Goal: Task Accomplishment & Management: Use online tool/utility

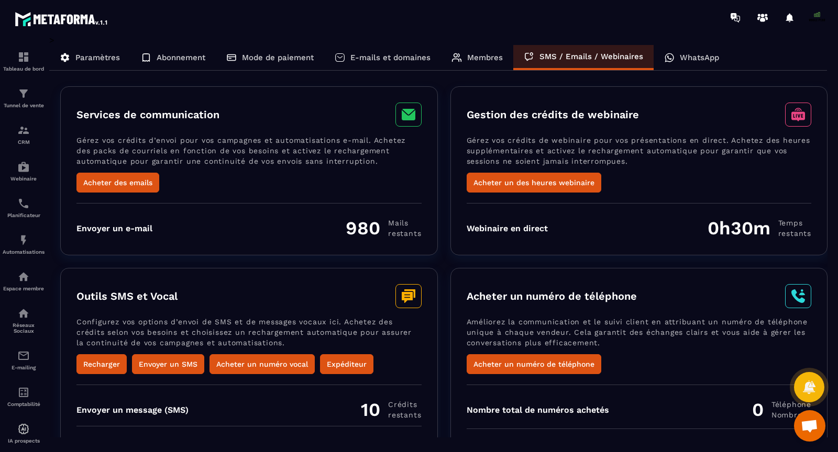
scroll to position [6945, 0]
click at [688, 57] on p "WhatsApp" at bounding box center [698, 57] width 39 height 9
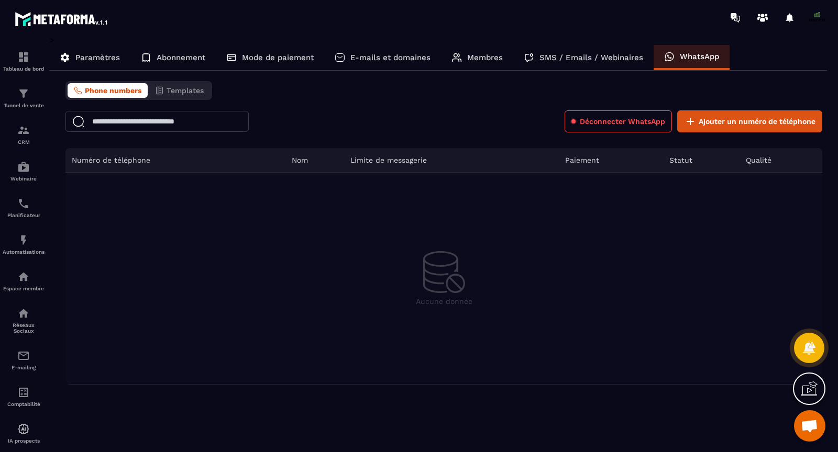
click at [154, 155] on th "Numéro de téléphone" at bounding box center [175, 160] width 220 height 25
click at [152, 85] on button "Templates" at bounding box center [179, 90] width 61 height 15
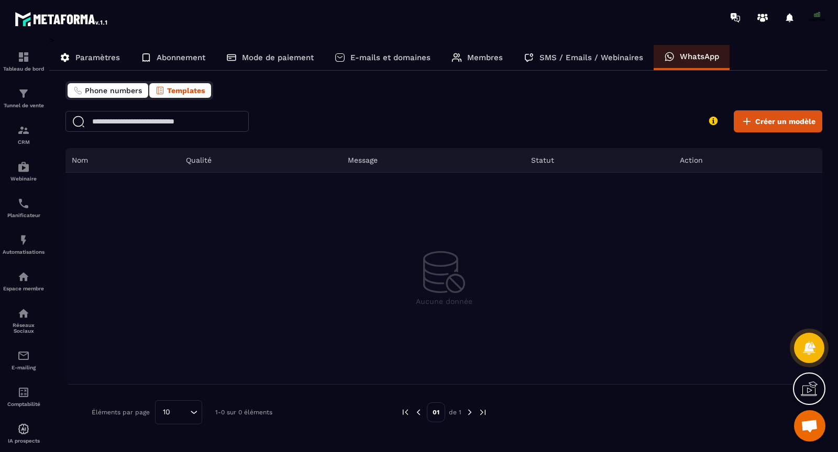
click at [112, 91] on span "Phone numbers" at bounding box center [113, 90] width 57 height 8
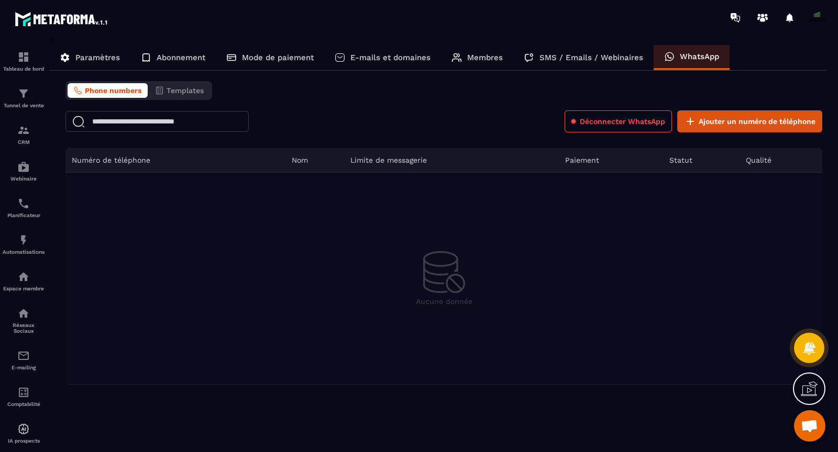
click at [528, 117] on div "Déconnecter WhatsApp Ajouter un numéro de téléphone" at bounding box center [443, 121] width 756 height 22
click at [175, 88] on span "Templates" at bounding box center [184, 90] width 37 height 8
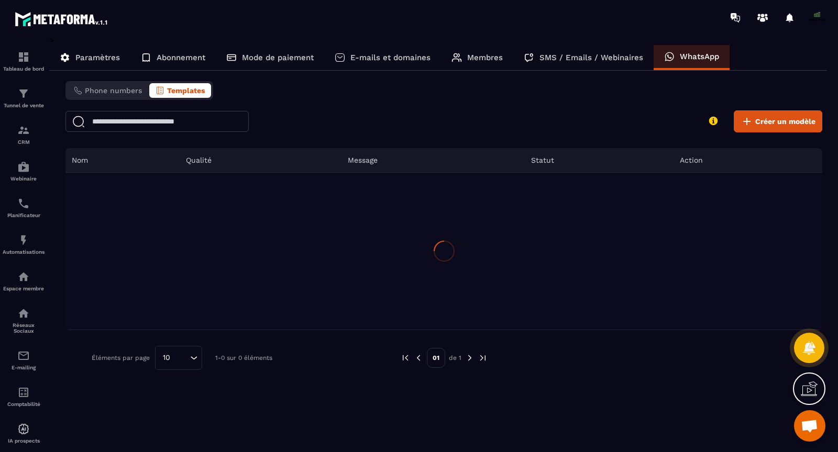
click at [406, 125] on div "Créer un modèle" at bounding box center [443, 121] width 756 height 22
click at [344, 124] on div "Créer un modèle" at bounding box center [443, 121] width 756 height 22
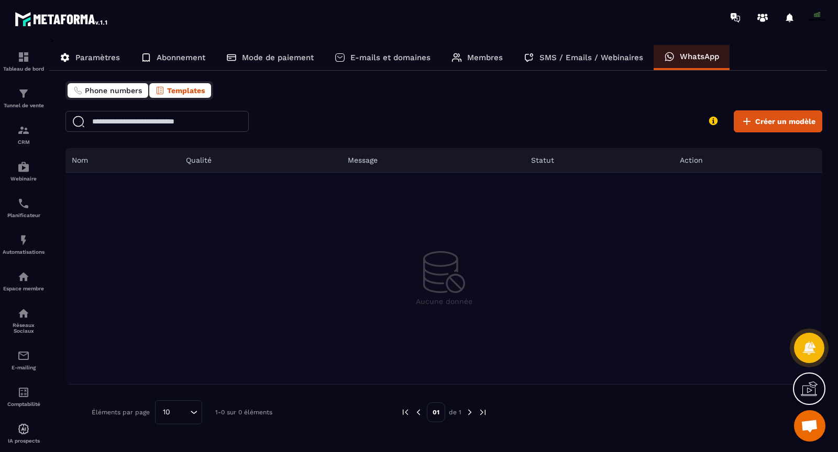
click at [90, 94] on button "Phone numbers" at bounding box center [108, 90] width 81 height 15
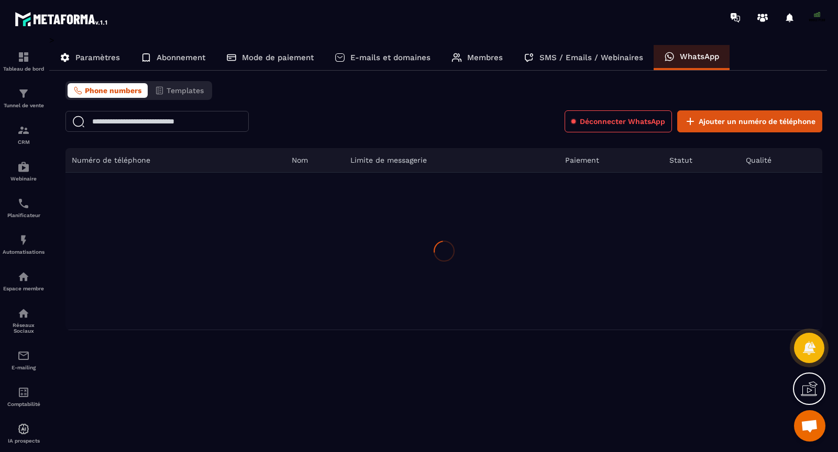
click at [98, 58] on p "Paramètres" at bounding box center [97, 57] width 44 height 9
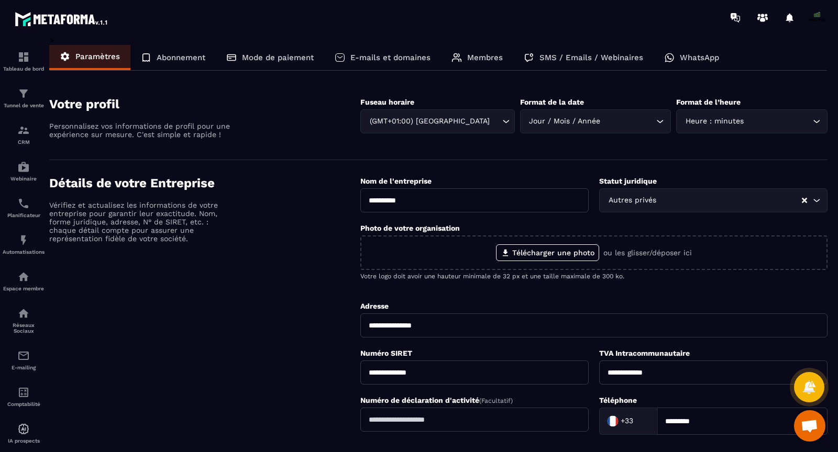
click at [695, 59] on p "WhatsApp" at bounding box center [698, 57] width 39 height 9
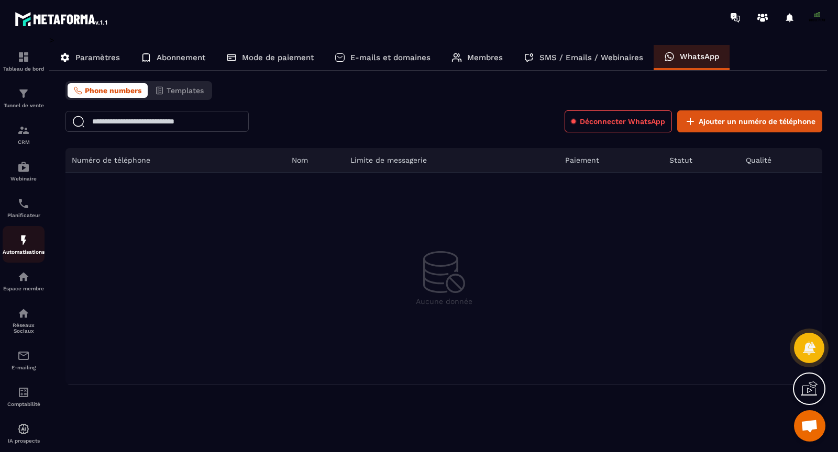
click at [24, 247] on img at bounding box center [23, 240] width 13 height 13
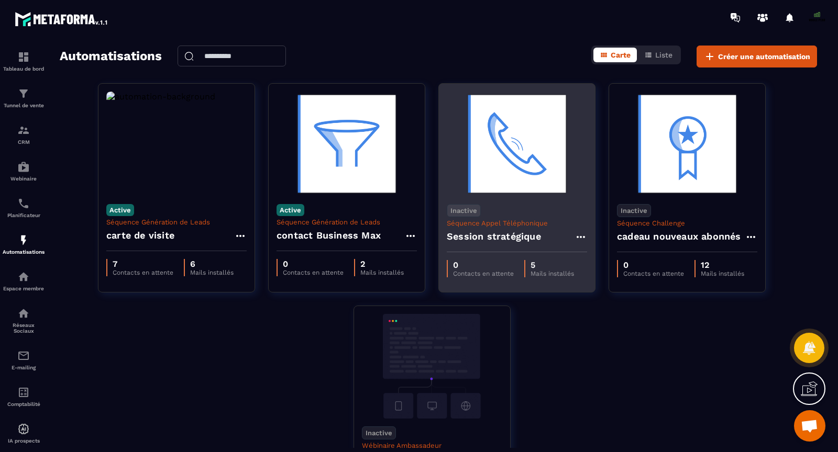
click at [534, 172] on img at bounding box center [517, 144] width 140 height 105
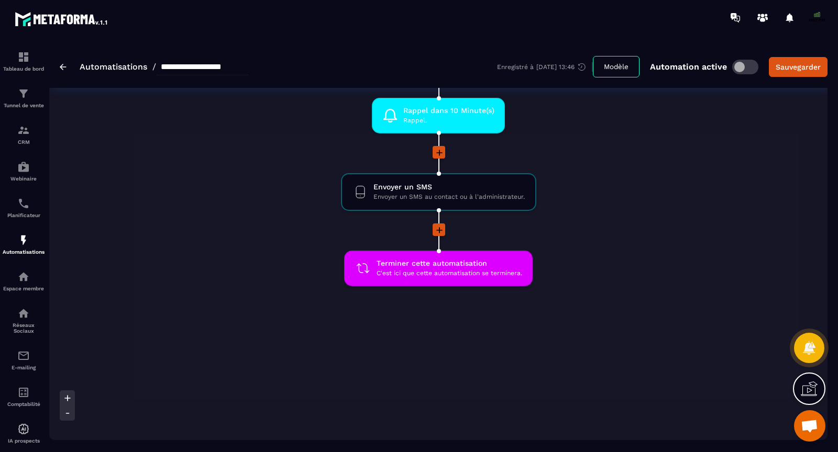
scroll to position [841, 0]
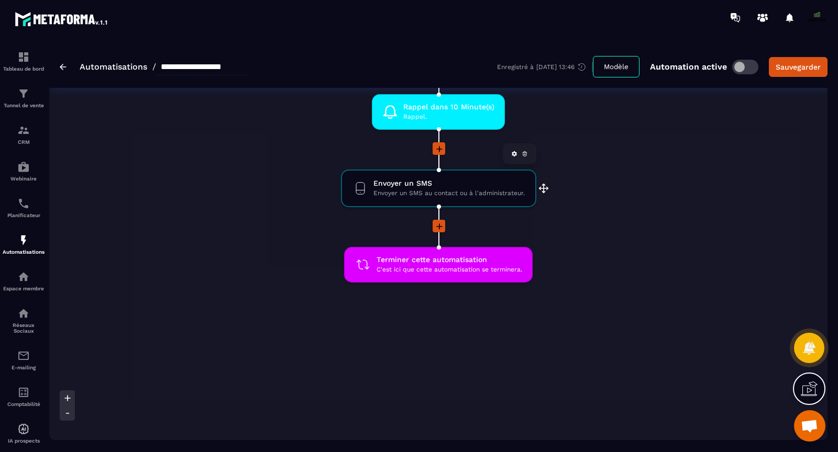
click at [524, 151] on icon at bounding box center [524, 154] width 6 height 6
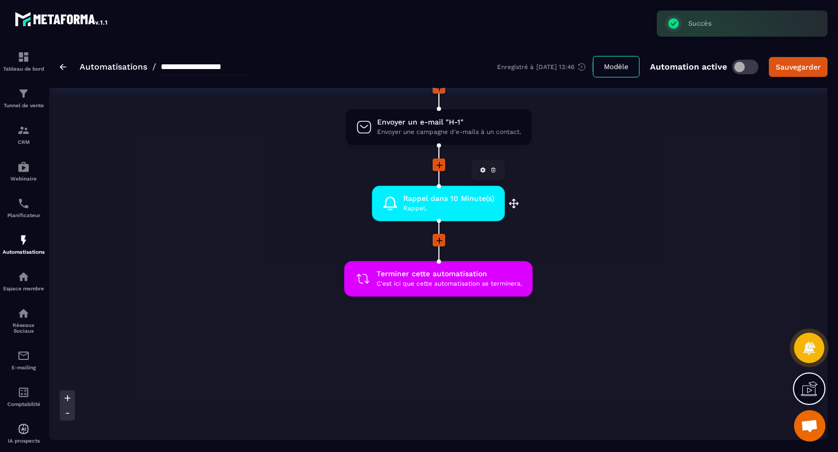
scroll to position [764, 0]
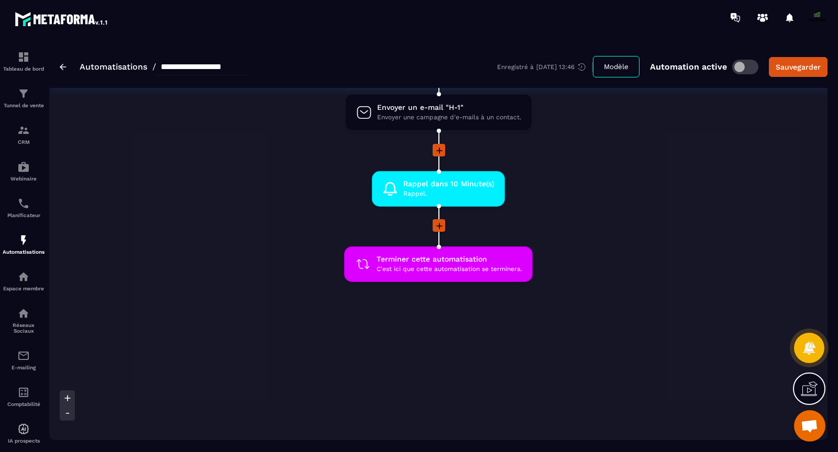
click at [438, 221] on icon at bounding box center [439, 226] width 10 height 10
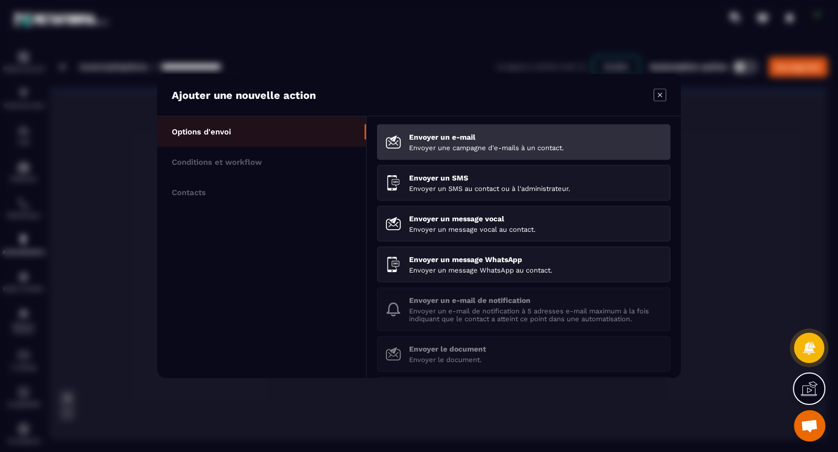
click at [454, 147] on p "Envoyer une campagne d'e-mails à un contact." at bounding box center [535, 148] width 253 height 8
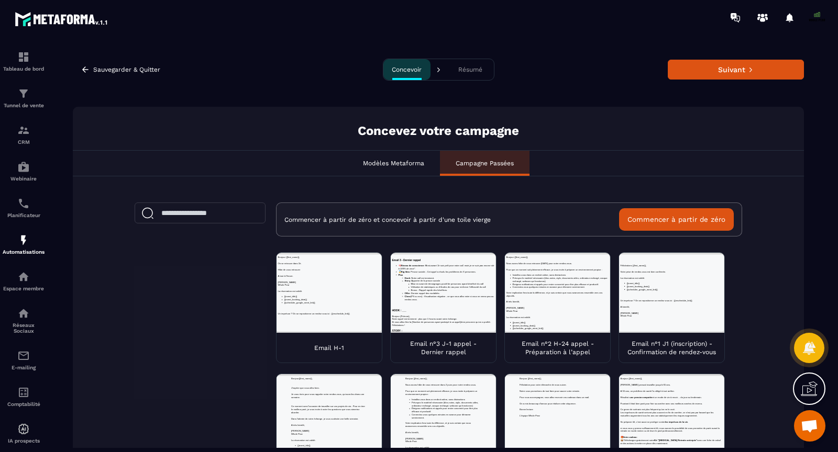
click at [645, 217] on button "Commencer à partir de zéro" at bounding box center [676, 219] width 115 height 23
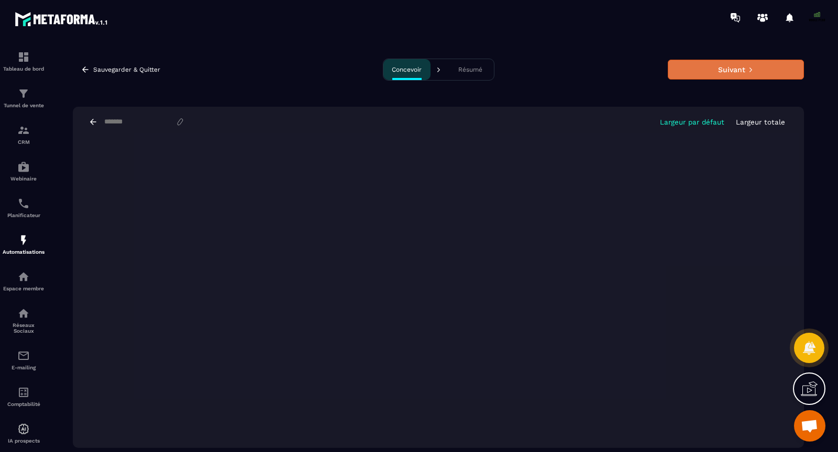
click at [729, 68] on button "Suivant" at bounding box center [735, 70] width 136 height 20
click at [137, 119] on input at bounding box center [139, 122] width 72 height 9
type input "*****"
click at [550, 123] on div "***** Largeur par défaut Largeur totale" at bounding box center [438, 122] width 731 height 30
click at [682, 66] on button "Suivant" at bounding box center [735, 70] width 136 height 20
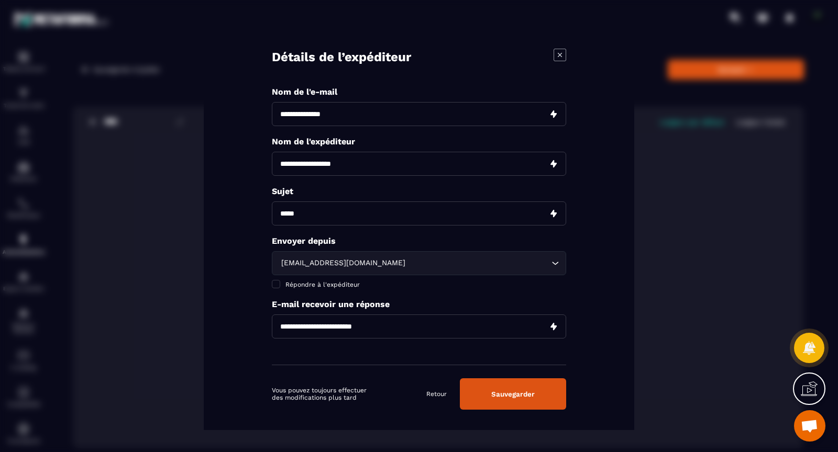
click at [345, 115] on input "Modal window" at bounding box center [419, 114] width 294 height 24
click at [306, 119] on input "Modal window" at bounding box center [419, 114] width 294 height 24
type input "*****"
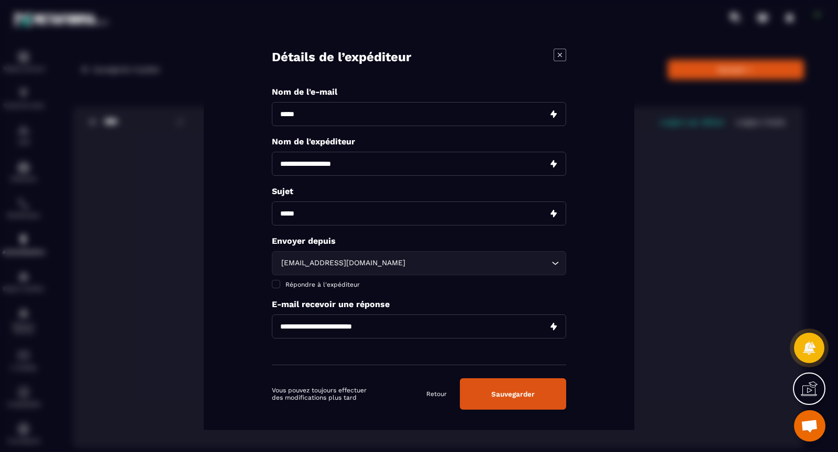
click at [313, 166] on input "Modal window" at bounding box center [419, 164] width 294 height 24
type input "**********"
click at [290, 210] on input "Modal window" at bounding box center [419, 214] width 294 height 24
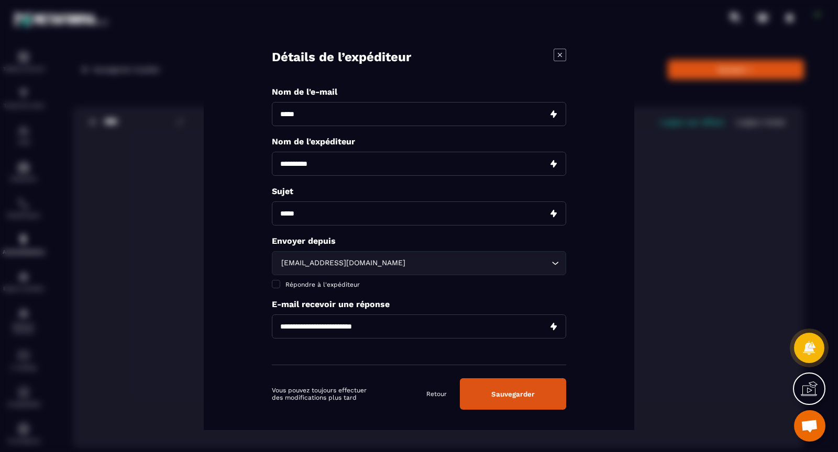
click at [290, 210] on input "Modal window" at bounding box center [419, 214] width 294 height 24
type input "**********"
click at [292, 328] on input "Modal window" at bounding box center [419, 327] width 294 height 24
type input "**********"
click at [488, 394] on button "Sauvegarder" at bounding box center [513, 393] width 106 height 31
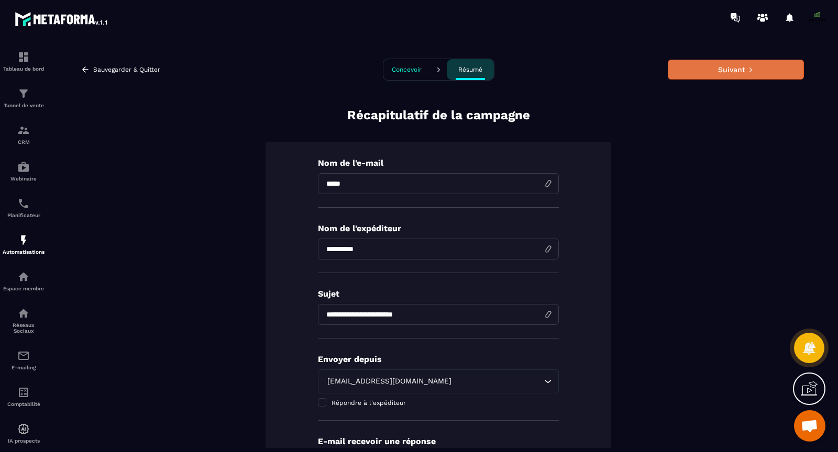
click at [684, 66] on button "Suivant" at bounding box center [735, 70] width 136 height 20
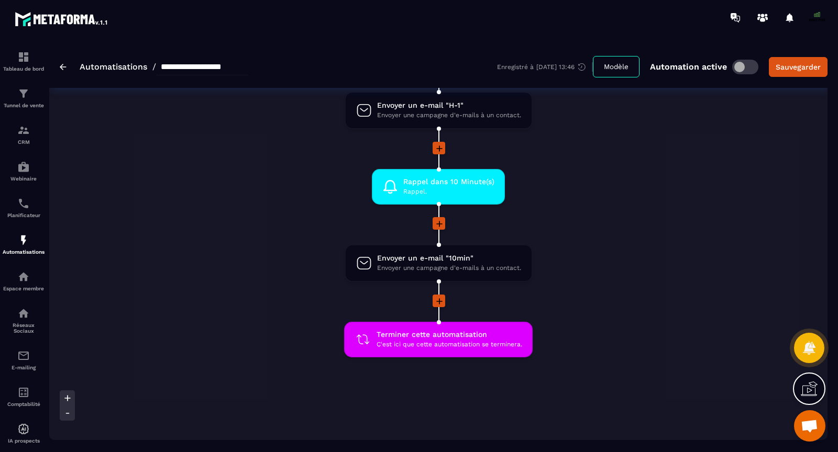
scroll to position [763, 0]
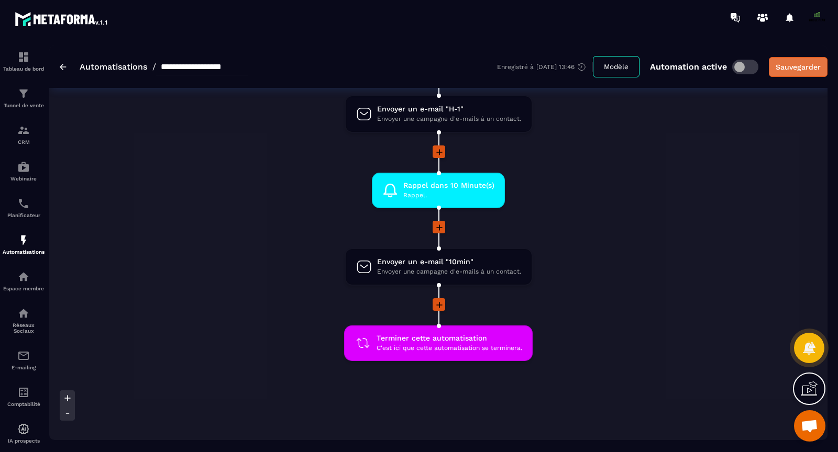
click at [794, 63] on div "Sauvegarder" at bounding box center [797, 67] width 45 height 10
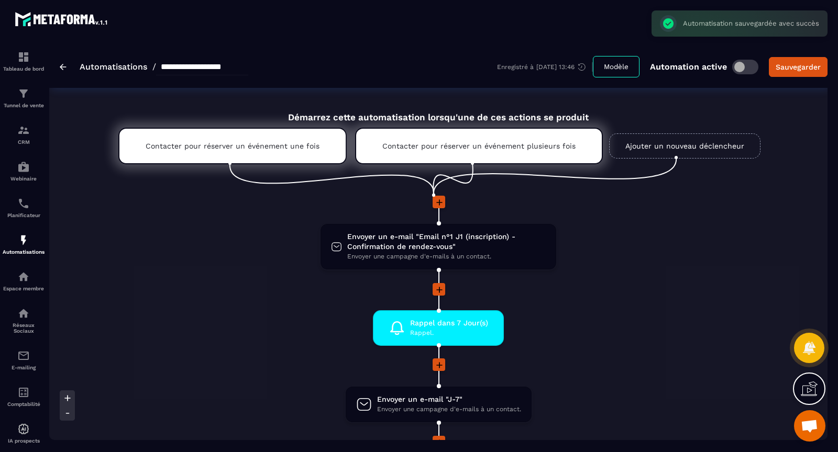
scroll to position [0, 0]
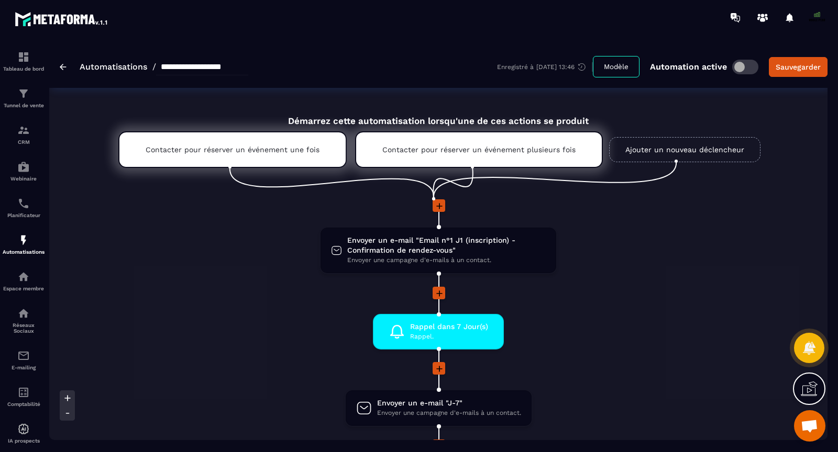
click at [806, 425] on span "Ouvrir le chat" at bounding box center [808, 427] width 17 height 15
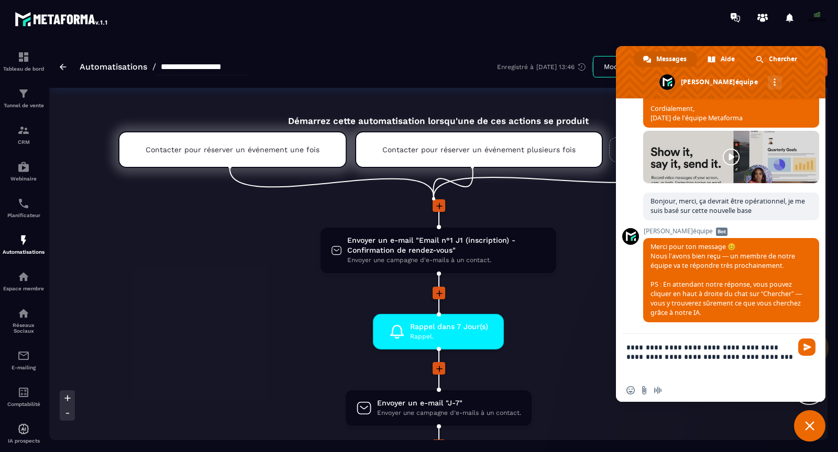
type textarea "**********"
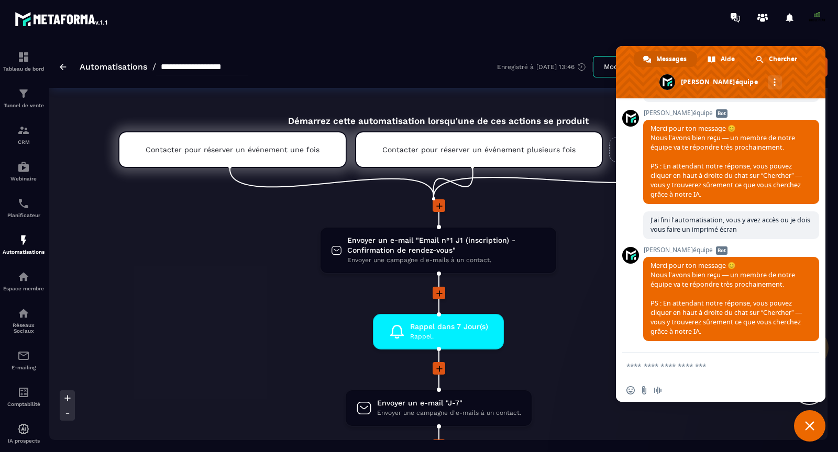
scroll to position [7084, 0]
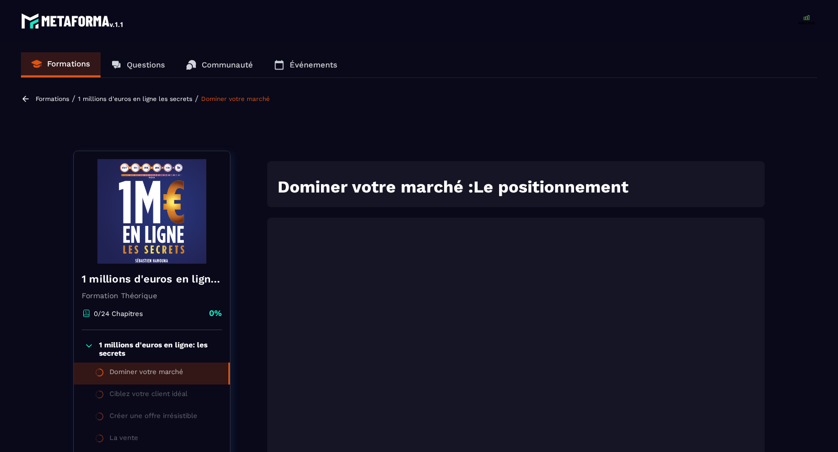
scroll to position [108, 0]
